Goal: Task Accomplishment & Management: Manage account settings

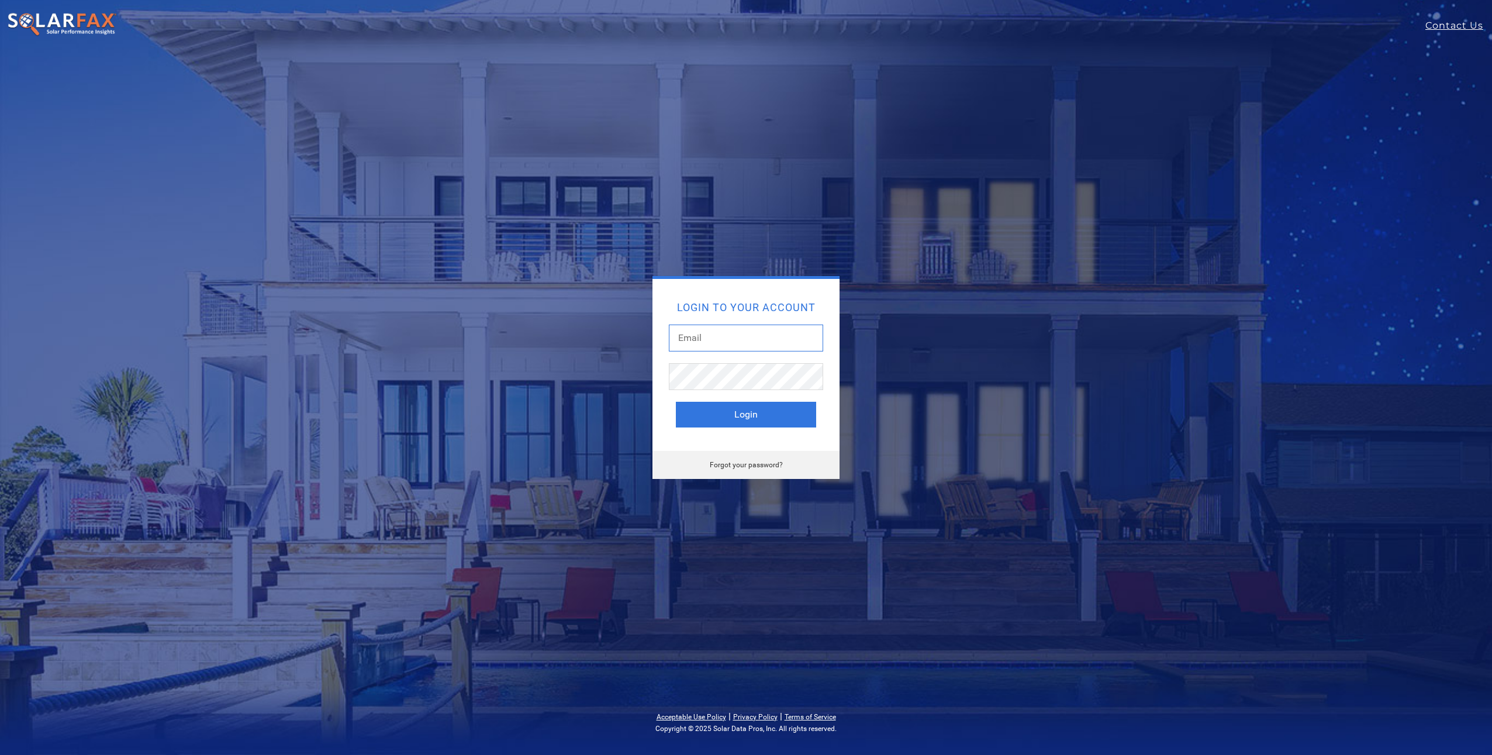
click at [714, 338] on input "text" at bounding box center [746, 337] width 154 height 27
type input "christian@solardatapros.com"
click at [745, 420] on button "Login" at bounding box center [746, 415] width 140 height 26
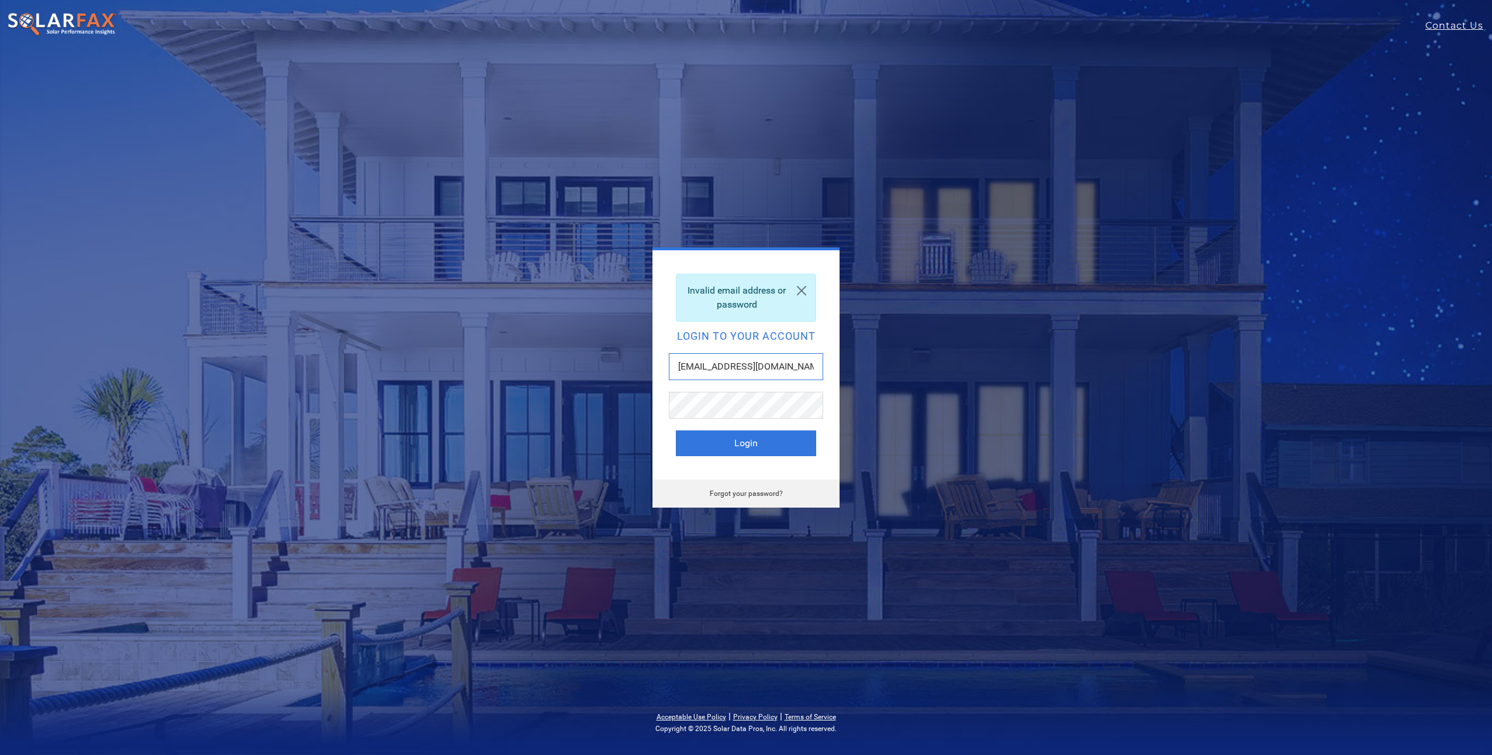
click at [728, 369] on input "[EMAIL_ADDRESS][DOMAIN_NAME]" at bounding box center [746, 366] width 154 height 27
click at [728, 369] on input "christian@solardatapros.com" at bounding box center [746, 366] width 154 height 27
click at [803, 292] on link at bounding box center [801, 290] width 28 height 33
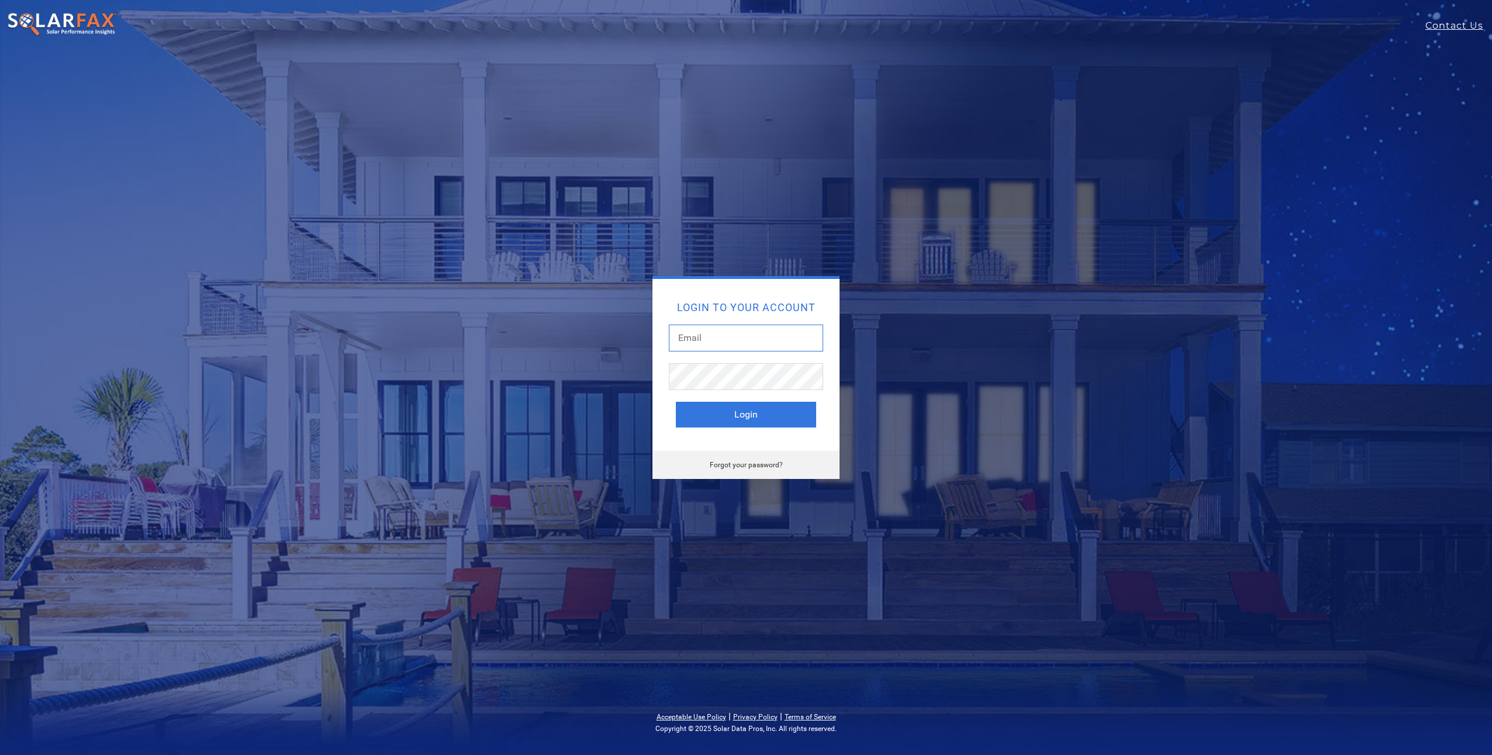
click at [691, 345] on input "text" at bounding box center [746, 337] width 154 height 27
click at [342, 352] on div "Login to your account Login Forgot your password?" at bounding box center [746, 377] width 1492 height 755
